Goal: Task Accomplishment & Management: Manage account settings

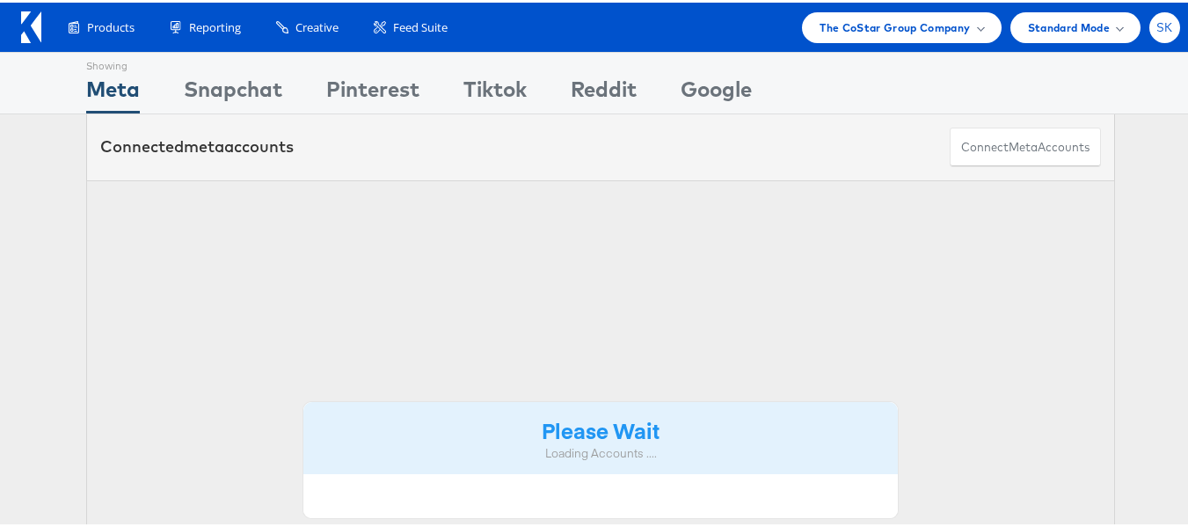
click at [1163, 27] on div "SK" at bounding box center [1164, 25] width 31 height 31
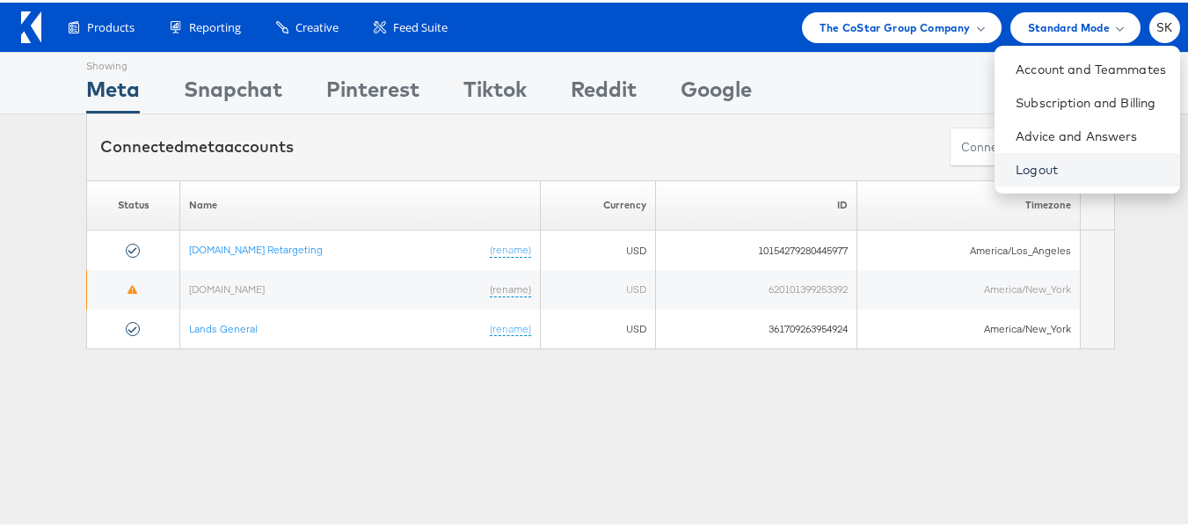
click at [1016, 159] on link "Logout" at bounding box center [1091, 167] width 150 height 18
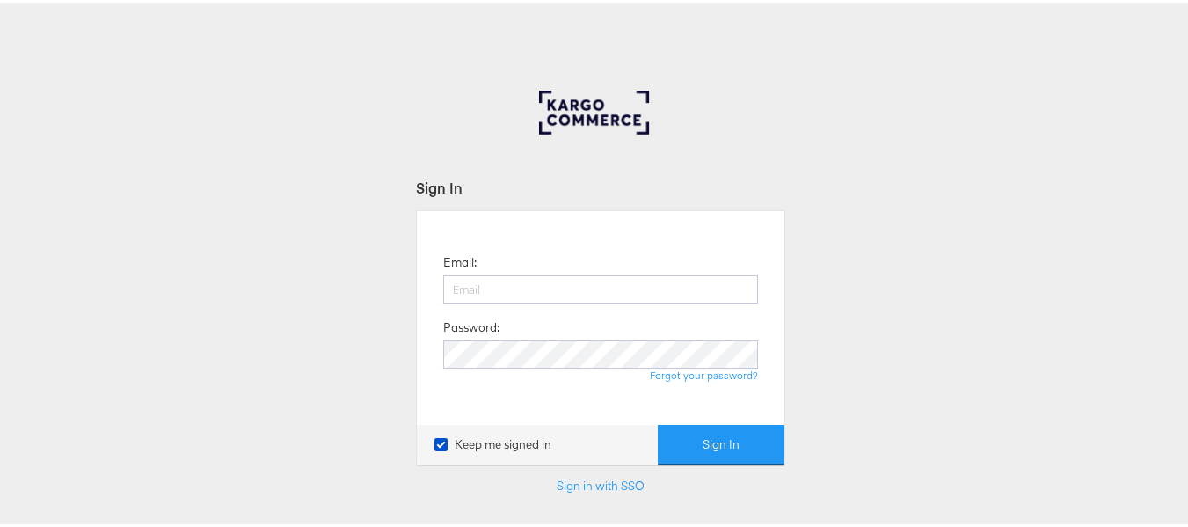
type input "[PERSON_NAME][EMAIL_ADDRESS][DOMAIN_NAME]"
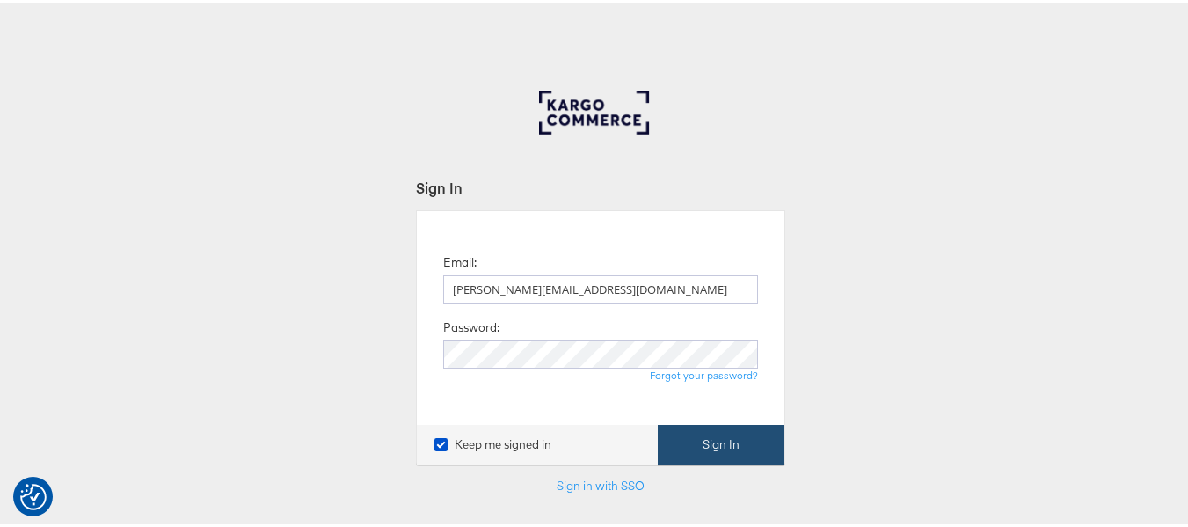
click at [725, 444] on button "Sign In" at bounding box center [721, 442] width 127 height 40
